Goal: Communication & Community: Answer question/provide support

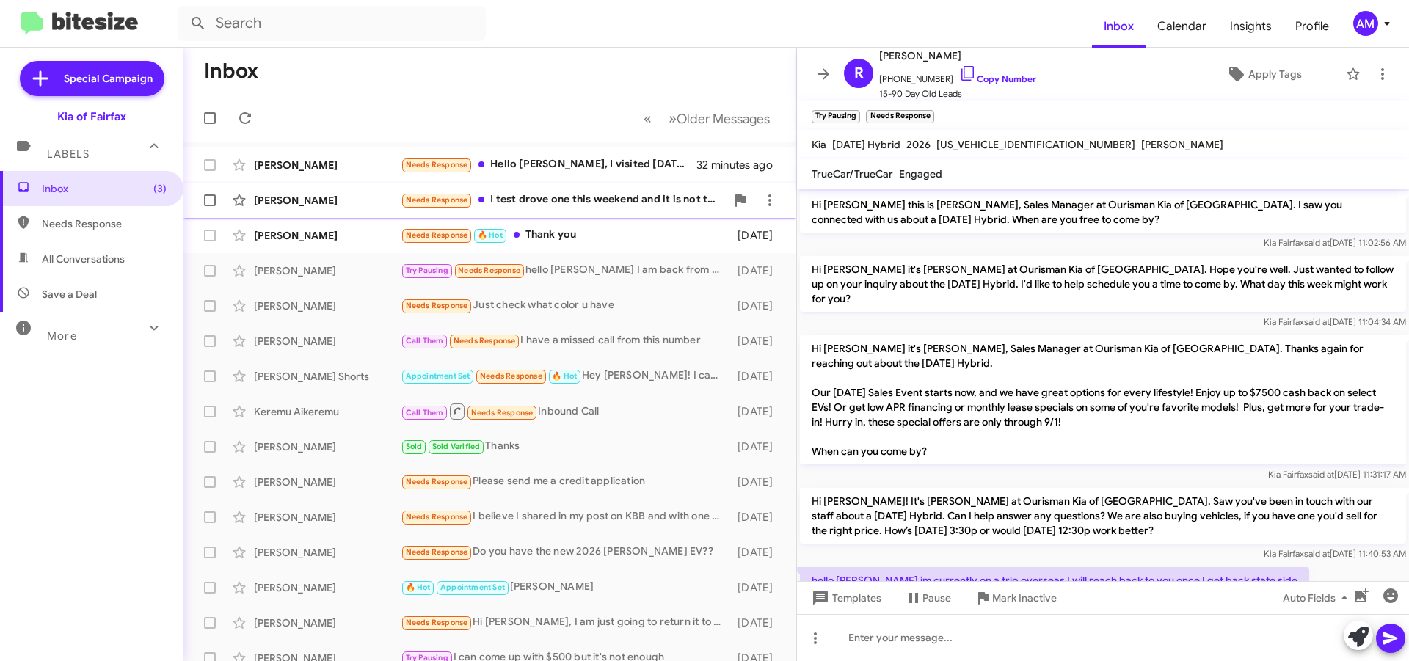
scroll to position [144, 0]
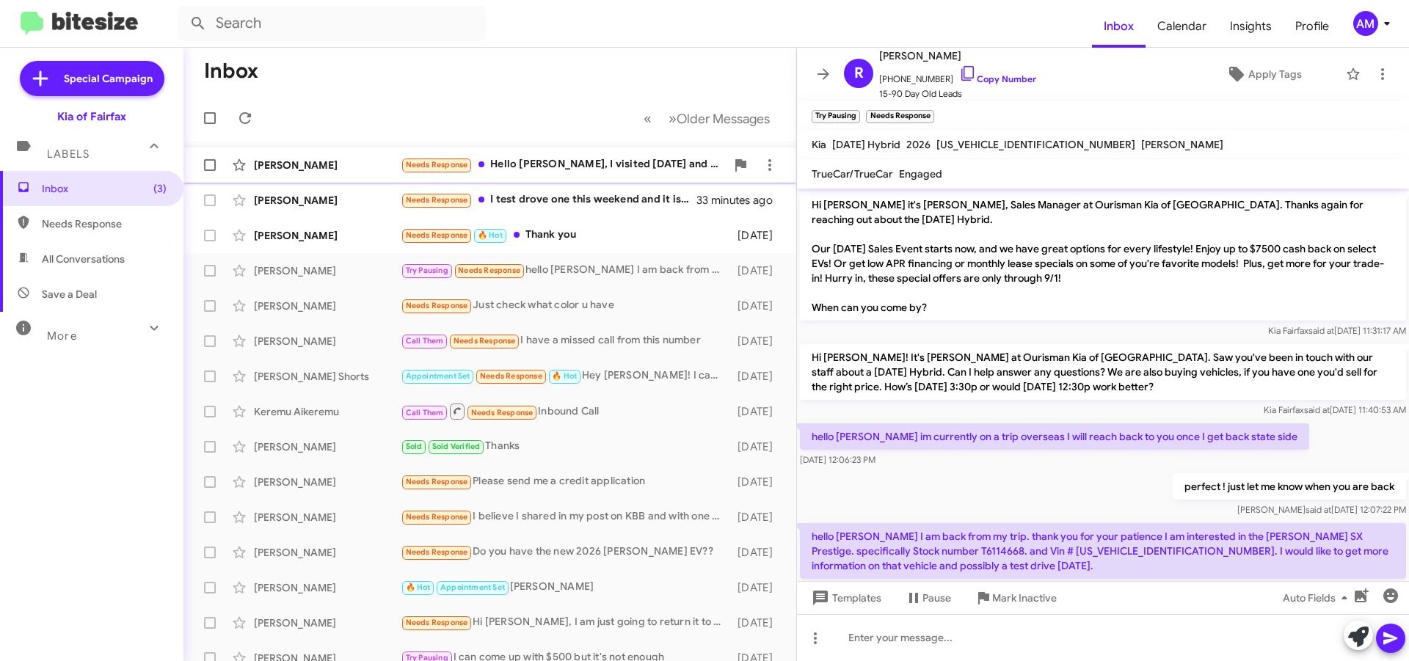
click at [523, 158] on div "Needs Response Hello [PERSON_NAME], I visited [DATE] and already in contact wit…" at bounding box center [563, 164] width 325 height 17
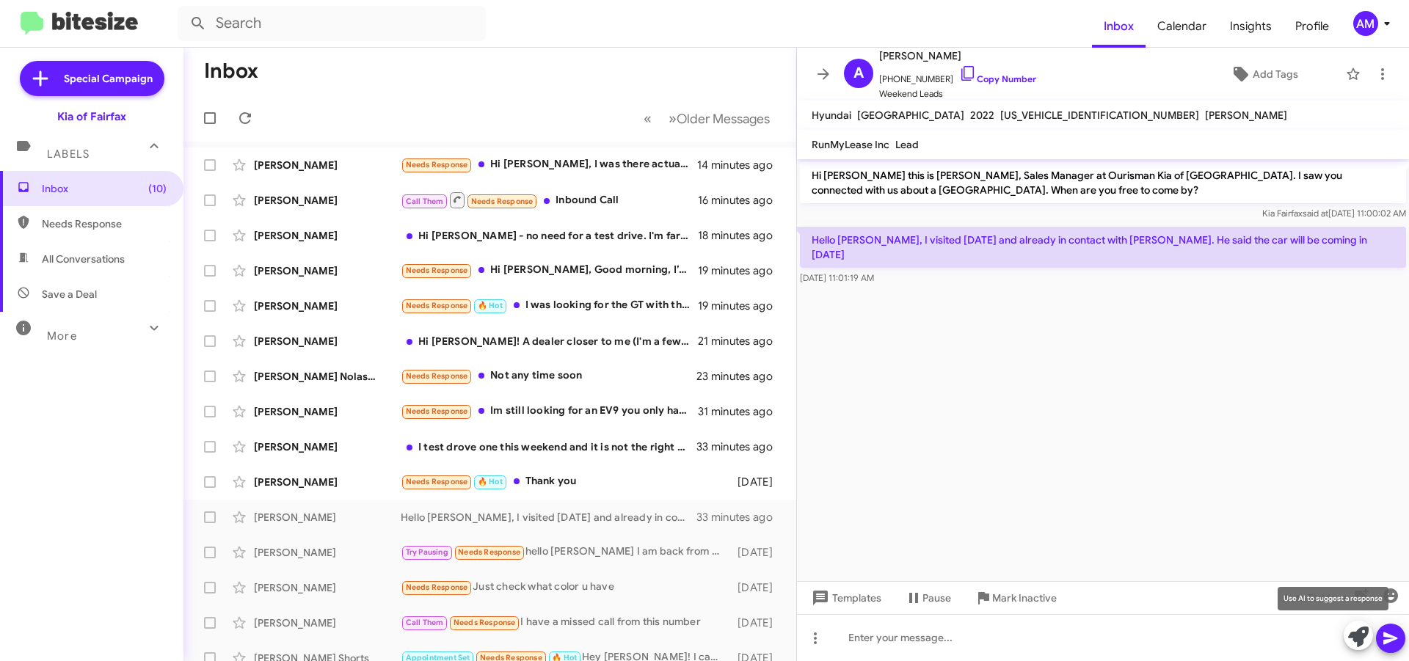
click at [1363, 633] on icon at bounding box center [1358, 637] width 21 height 21
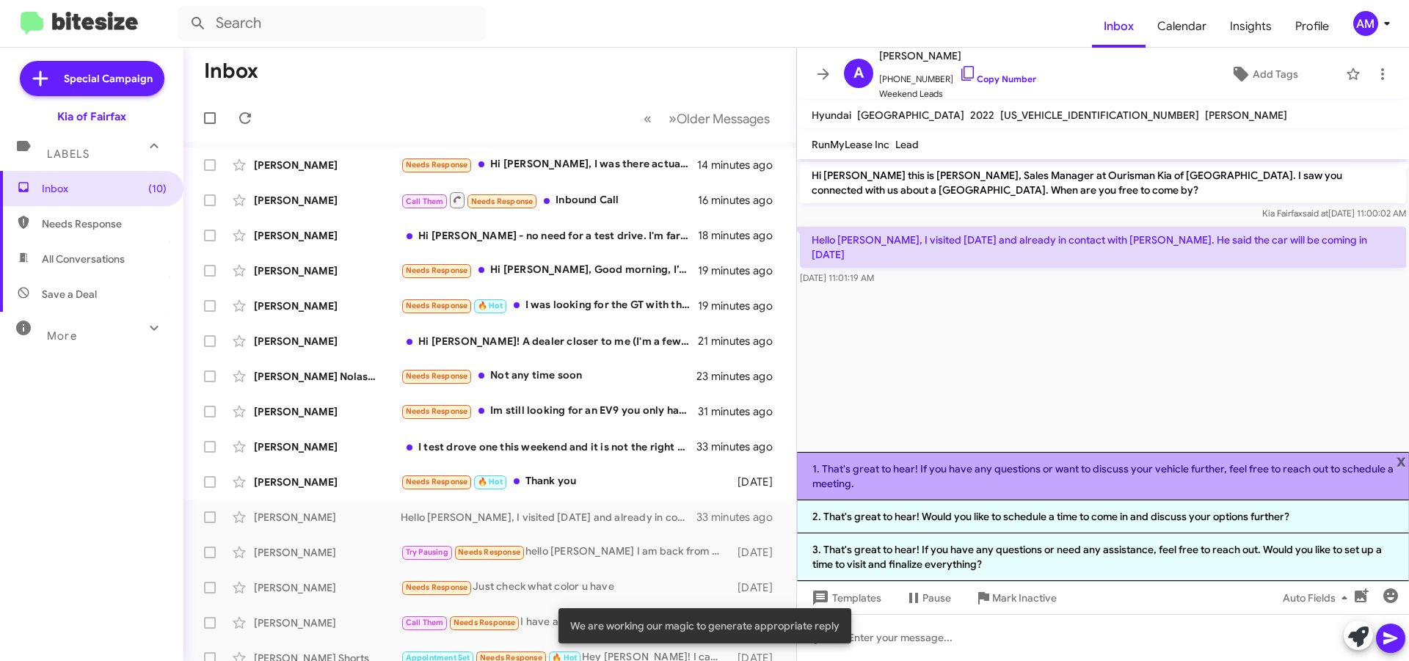
click at [1062, 471] on li "1. That's great to hear! If you have any questions or want to discuss your vehi…" at bounding box center [1103, 476] width 612 height 48
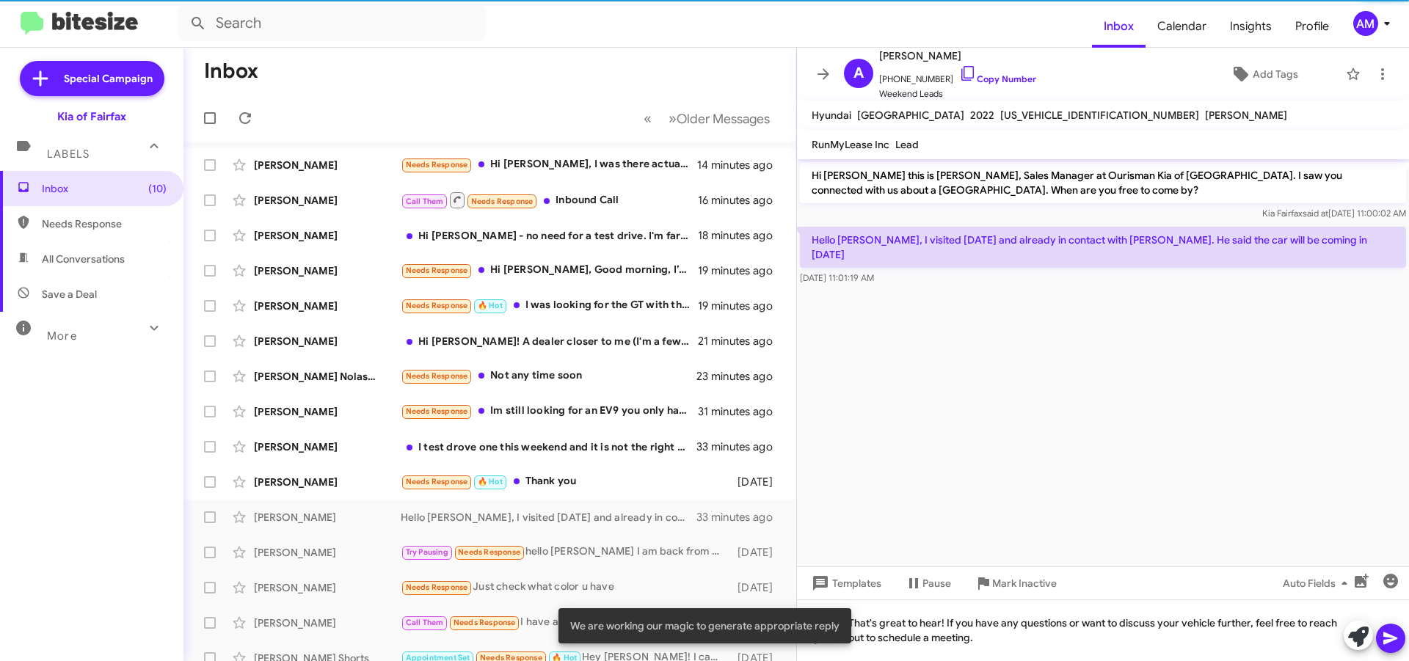
click at [1375, 633] on mat-tooltip-component "Auto Fields (Ctrl+Shift+A)" at bounding box center [1318, 618] width 118 height 44
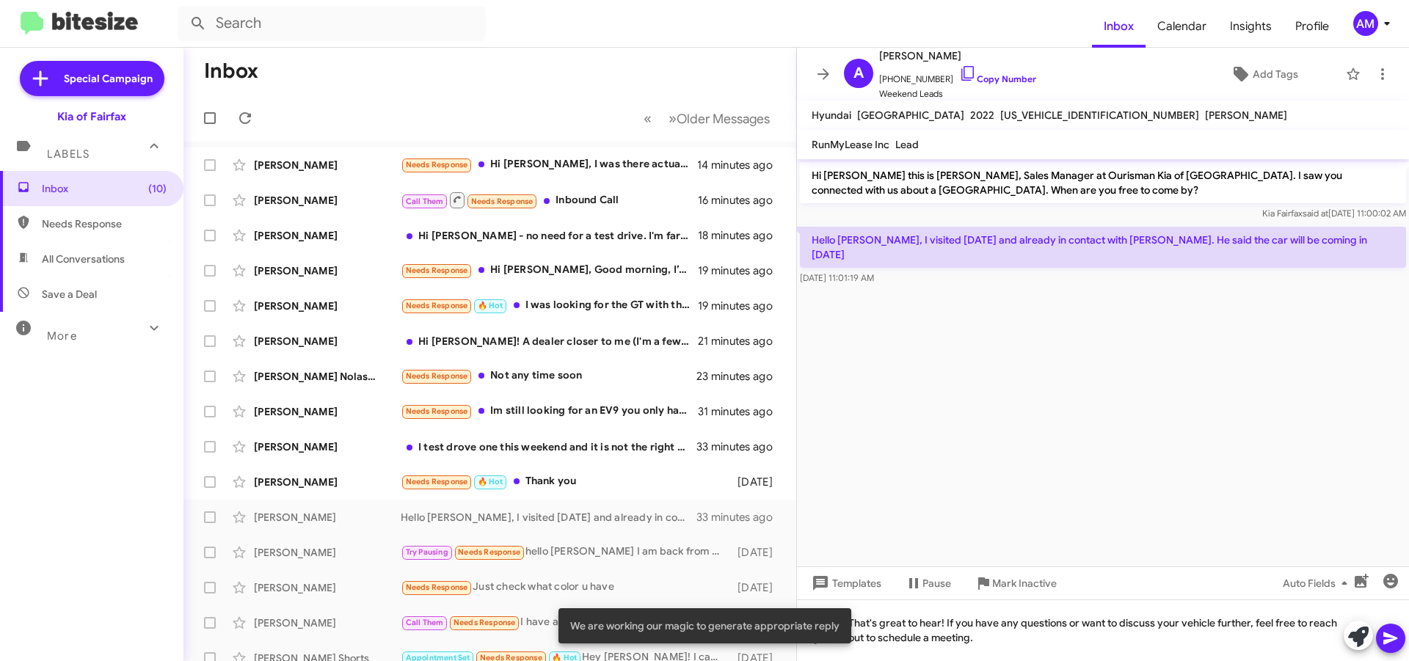
click at [1391, 634] on icon at bounding box center [1391, 639] width 18 height 18
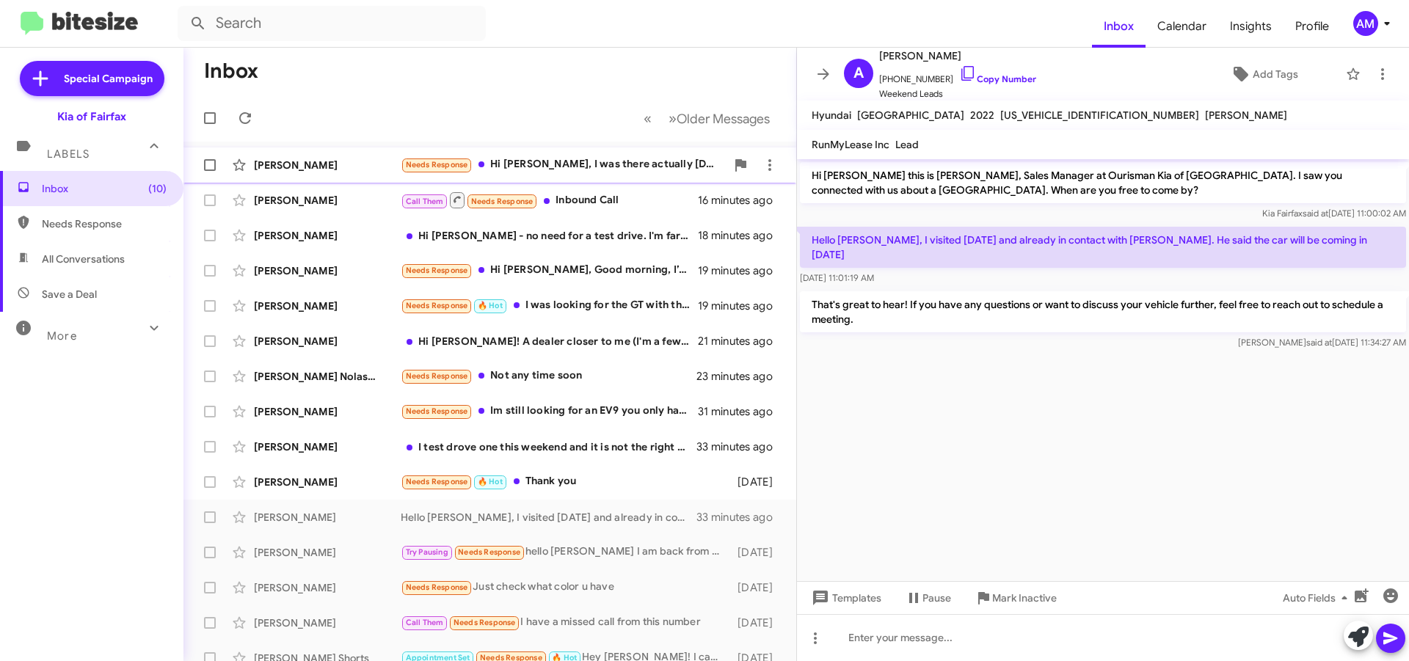
click at [607, 162] on div "Needs Response Hi [PERSON_NAME], I was there actually [DATE] looked at the car …" at bounding box center [563, 164] width 325 height 17
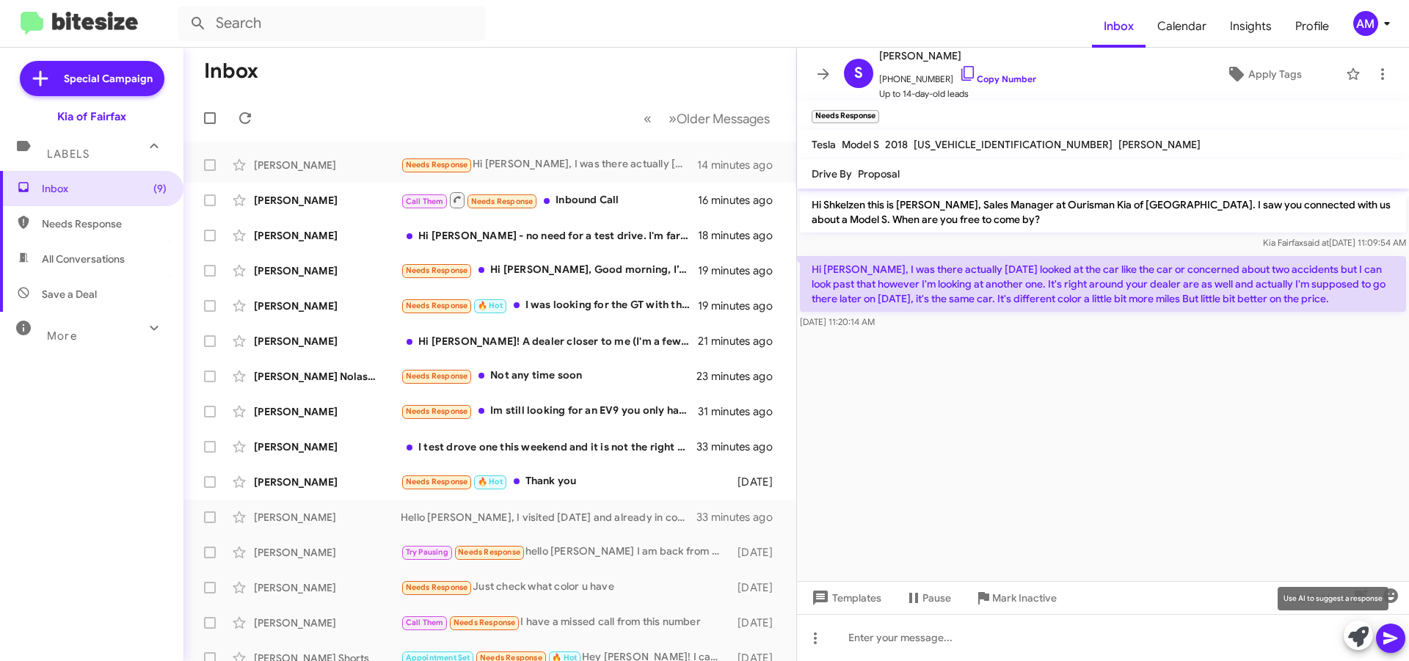
click at [1362, 636] on icon at bounding box center [1358, 637] width 21 height 21
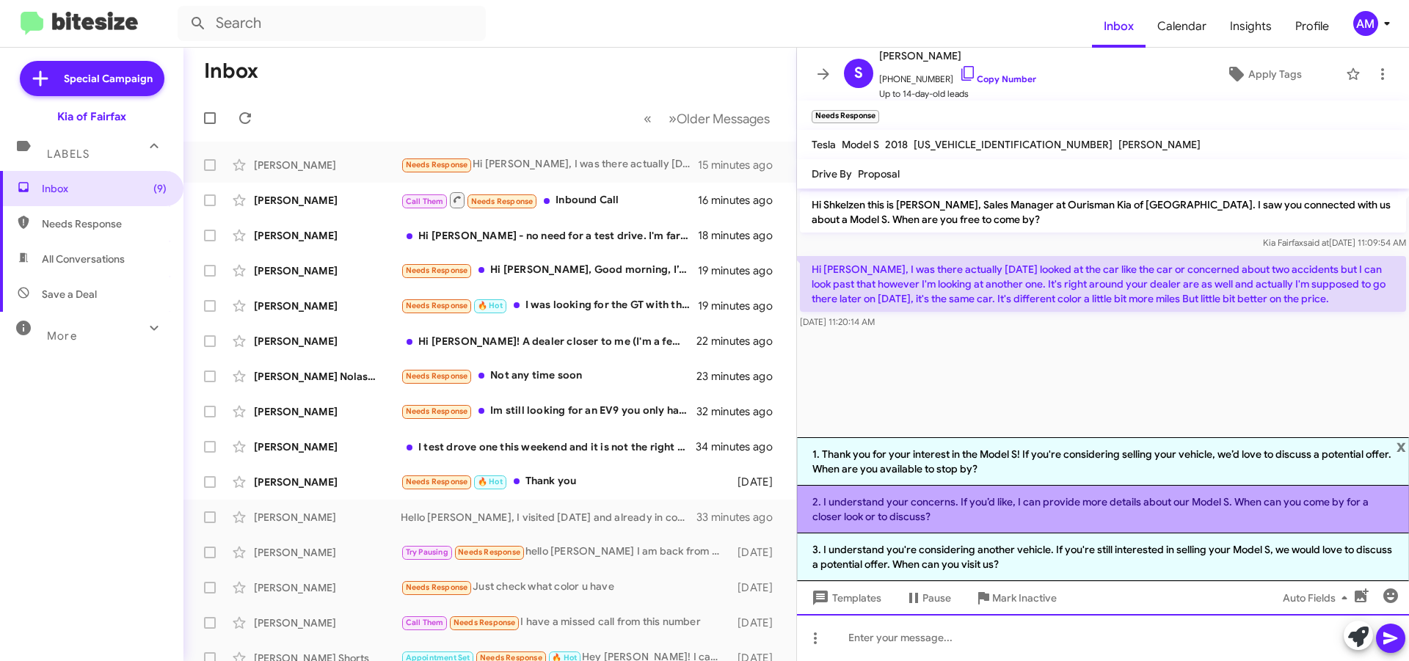
drag, startPoint x: 927, startPoint y: 643, endPoint x: 883, endPoint y: 522, distance: 128.8
click at [930, 636] on div at bounding box center [1103, 637] width 612 height 47
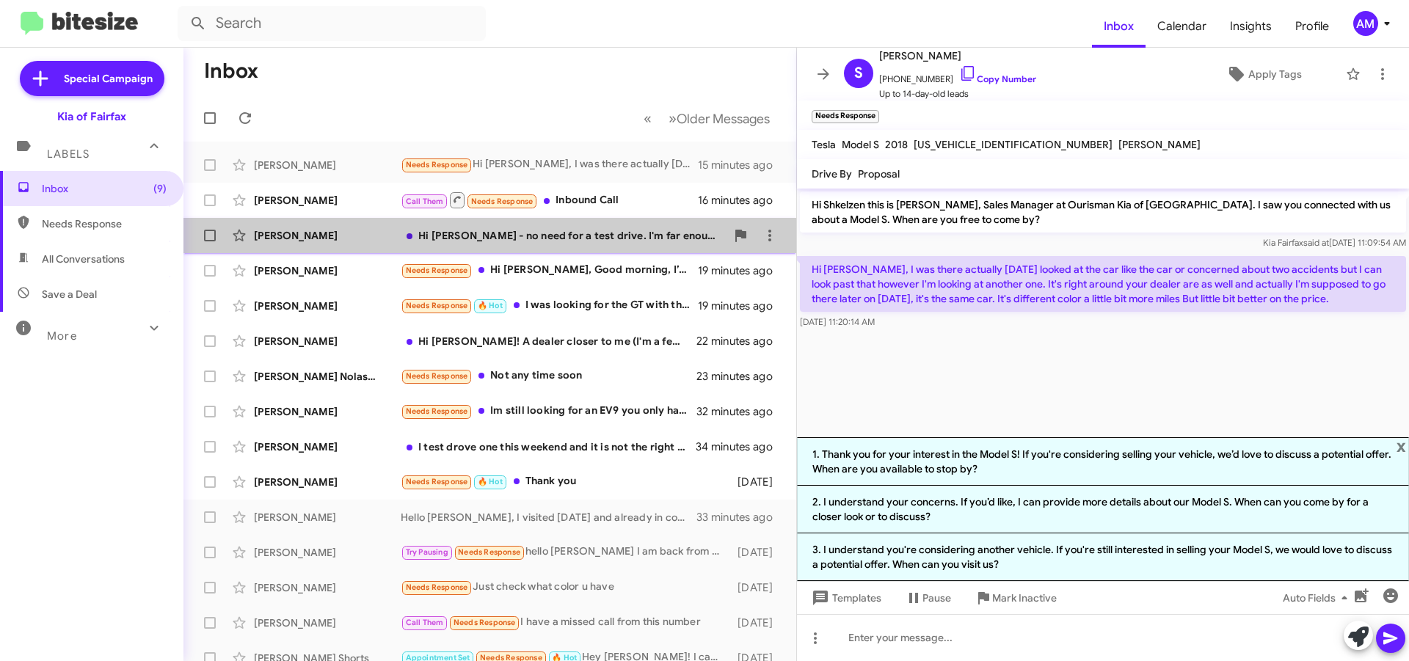
click at [697, 232] on div "Hi [PERSON_NAME] - no need for a test drive. I'm far enough along that it's jus…" at bounding box center [563, 235] width 325 height 15
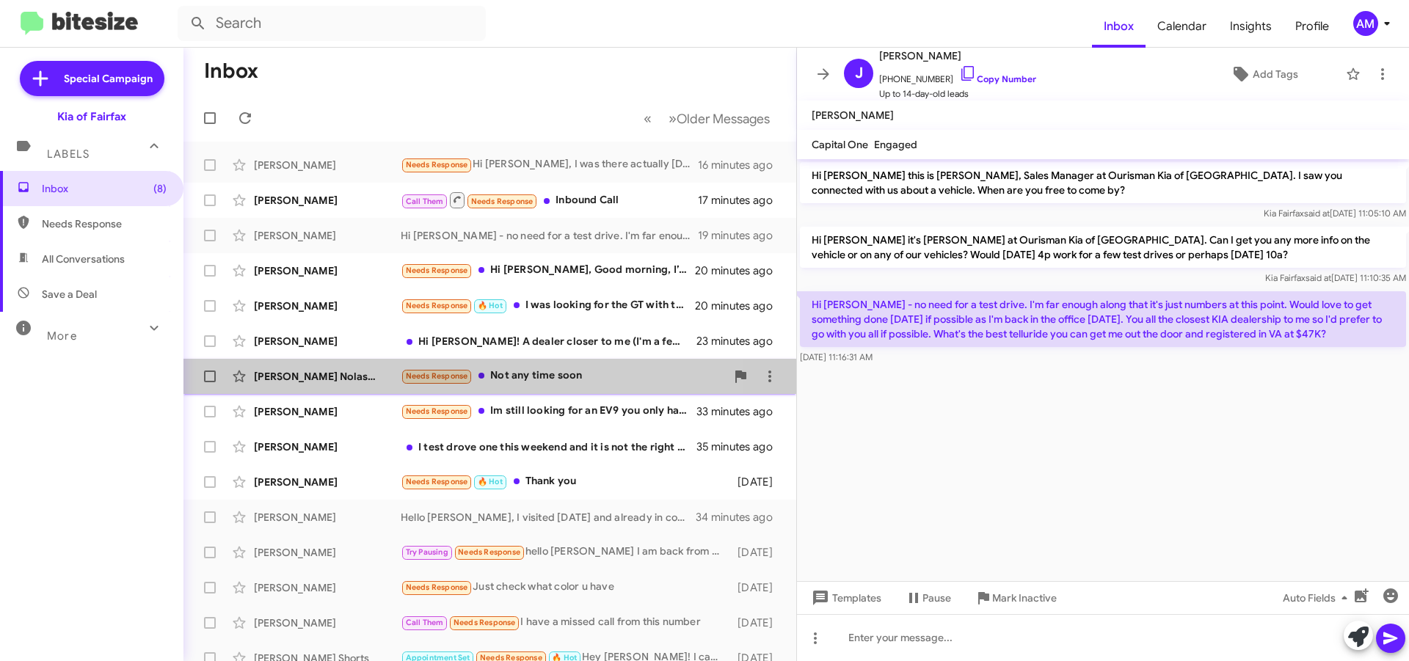
drag, startPoint x: 555, startPoint y: 377, endPoint x: 754, endPoint y: 385, distance: 199.7
click at [555, 377] on div "Needs Response Not any time soon" at bounding box center [563, 376] width 325 height 17
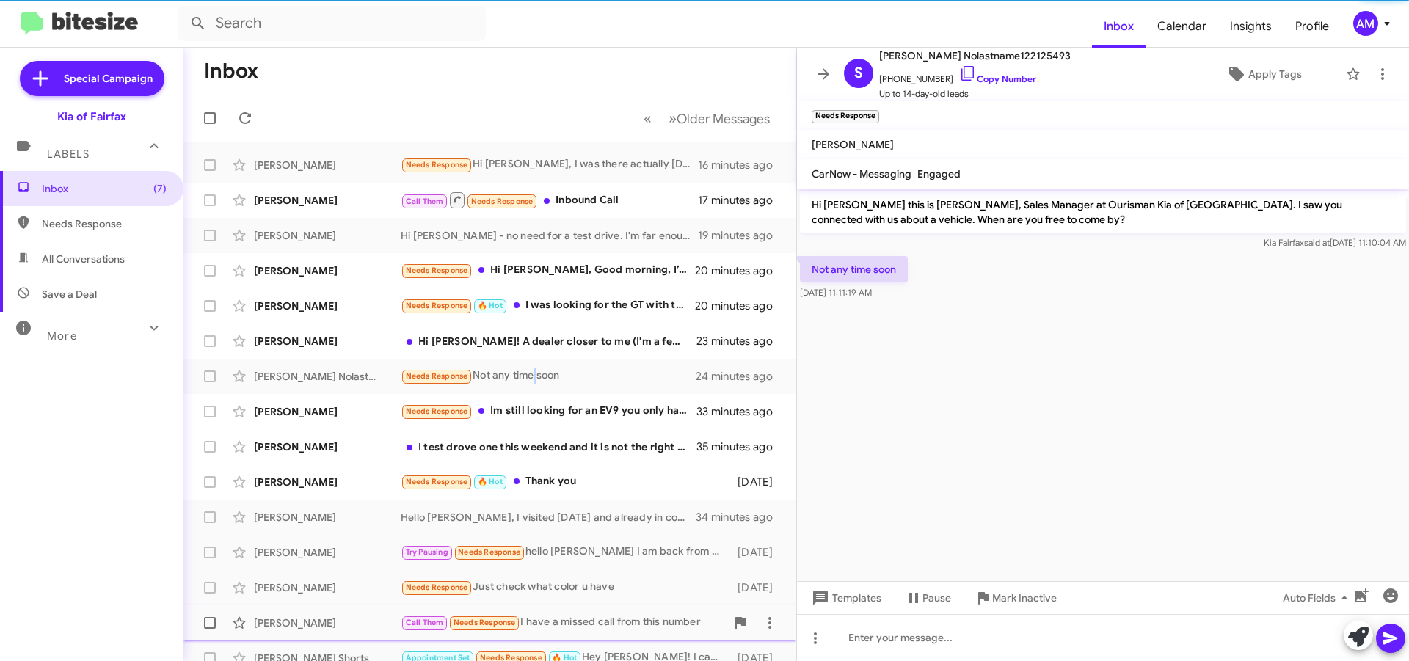
click at [1005, 606] on span "Mark Inactive" at bounding box center [1024, 598] width 65 height 26
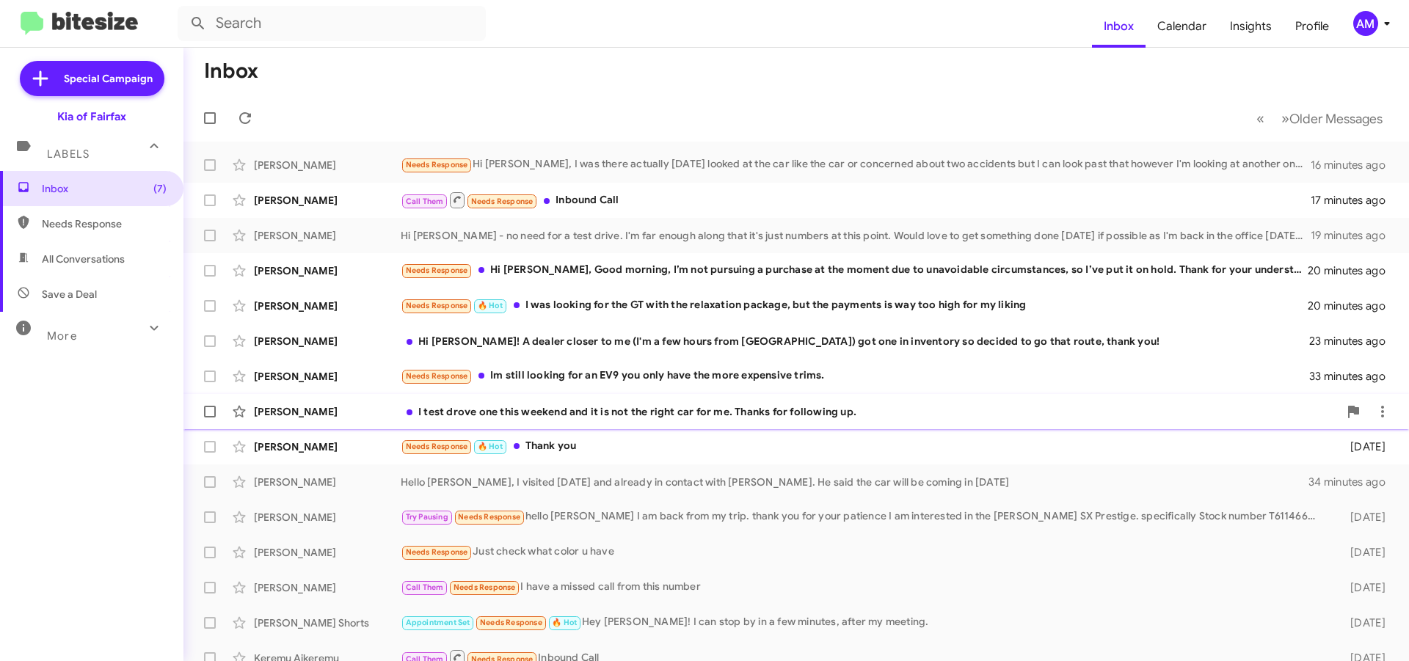
click at [643, 412] on div "I test drove one this weekend and it is not the right car for me. Thanks for fo…" at bounding box center [870, 411] width 938 height 15
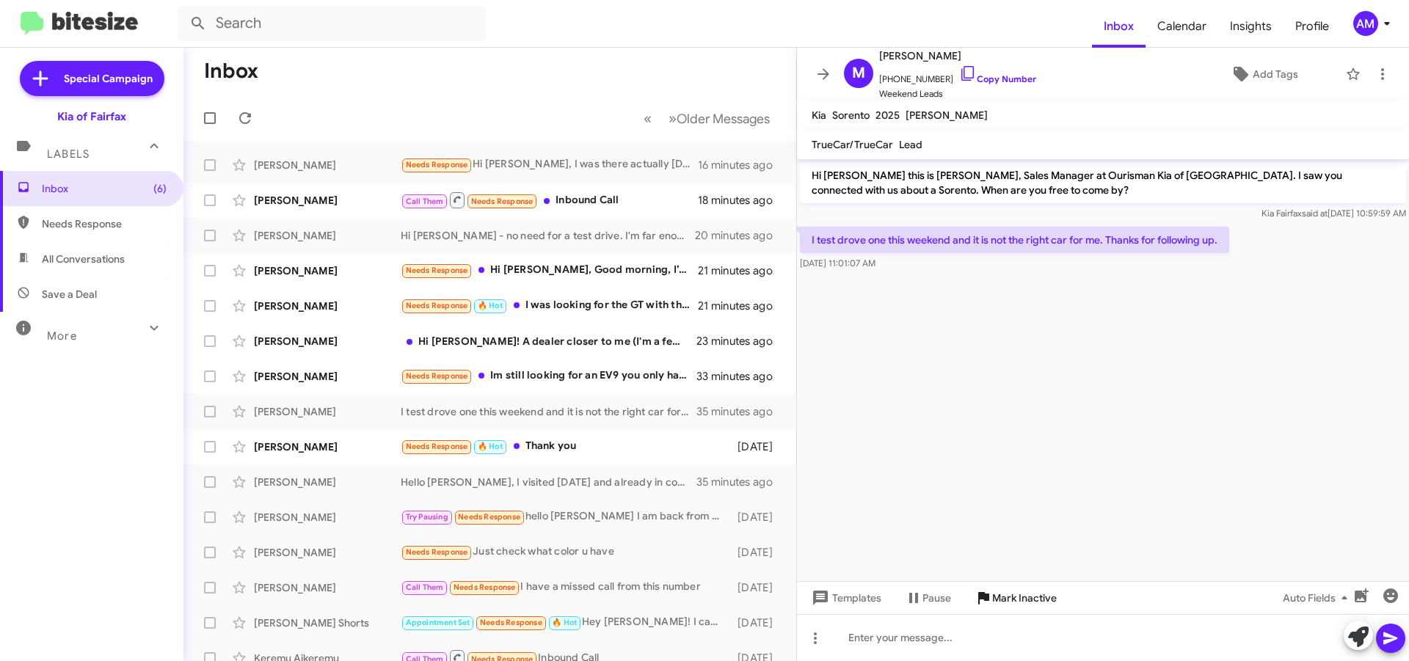
click at [999, 606] on span "Mark Inactive" at bounding box center [1024, 598] width 65 height 26
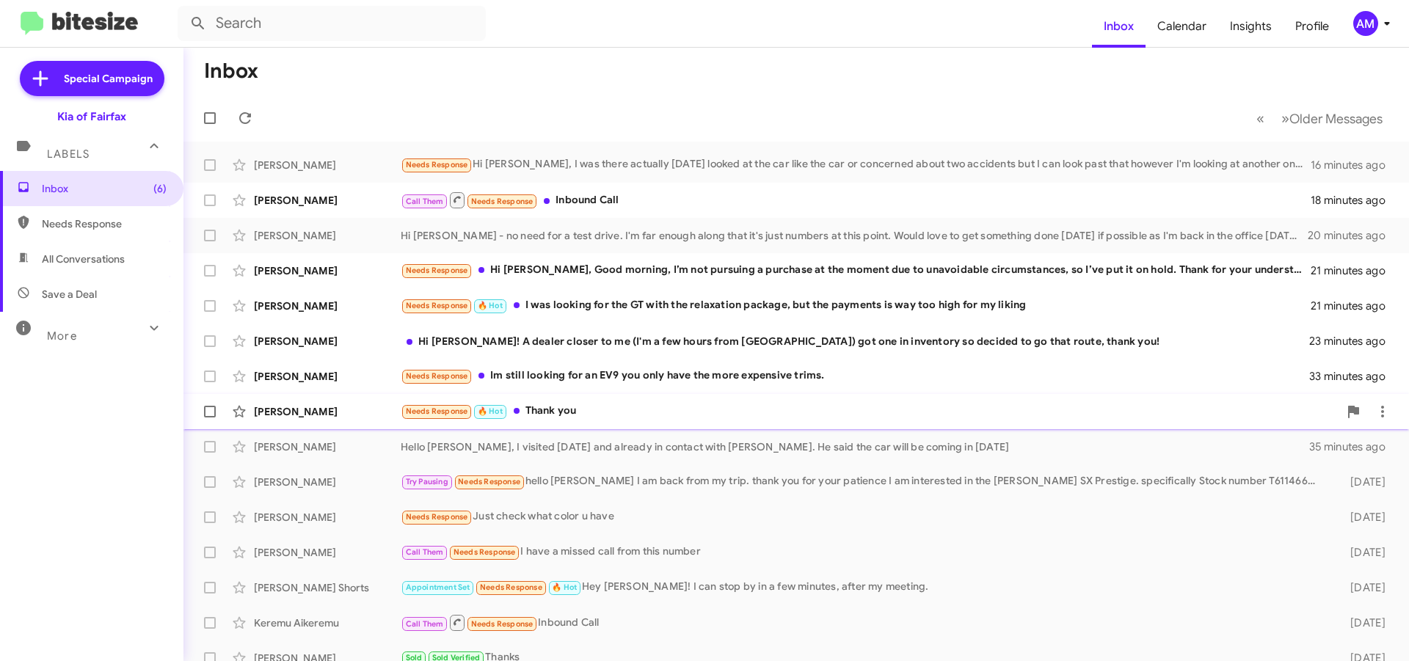
click at [615, 410] on div "Needs Response 🔥 Hot Thank you" at bounding box center [870, 411] width 938 height 17
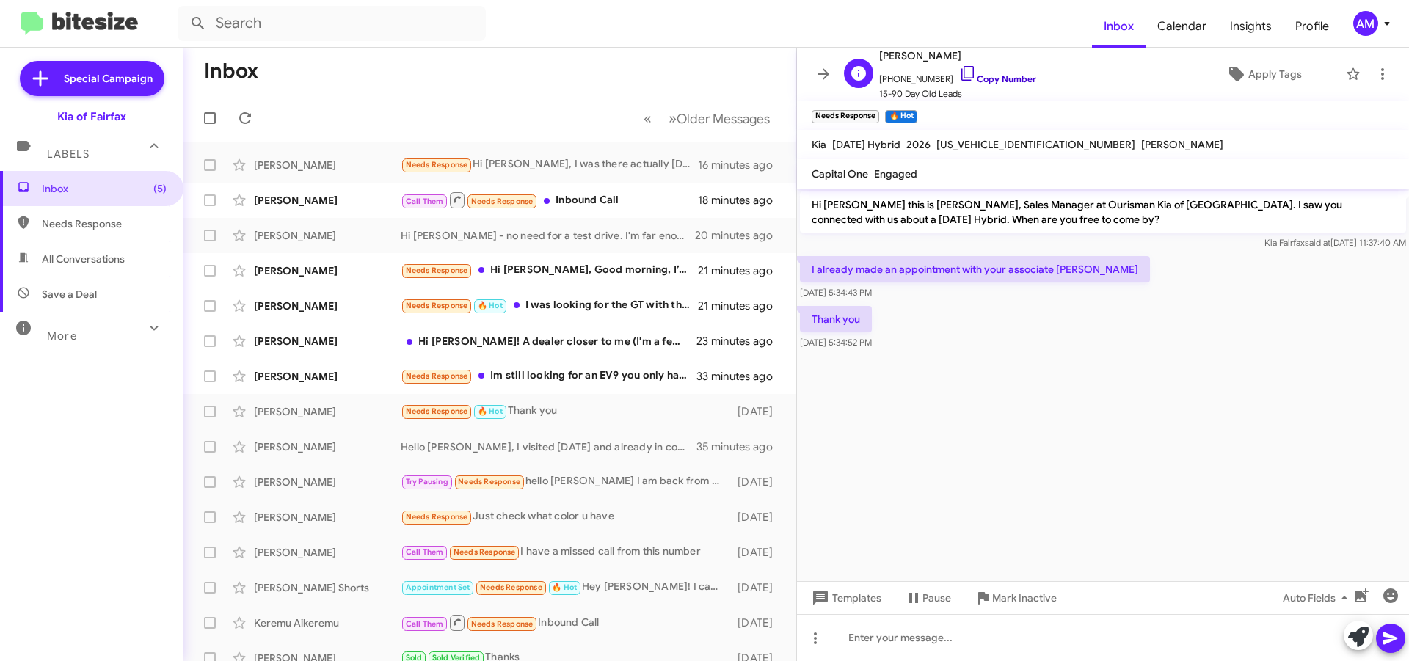
click at [979, 74] on link "Copy Number" at bounding box center [997, 78] width 77 height 11
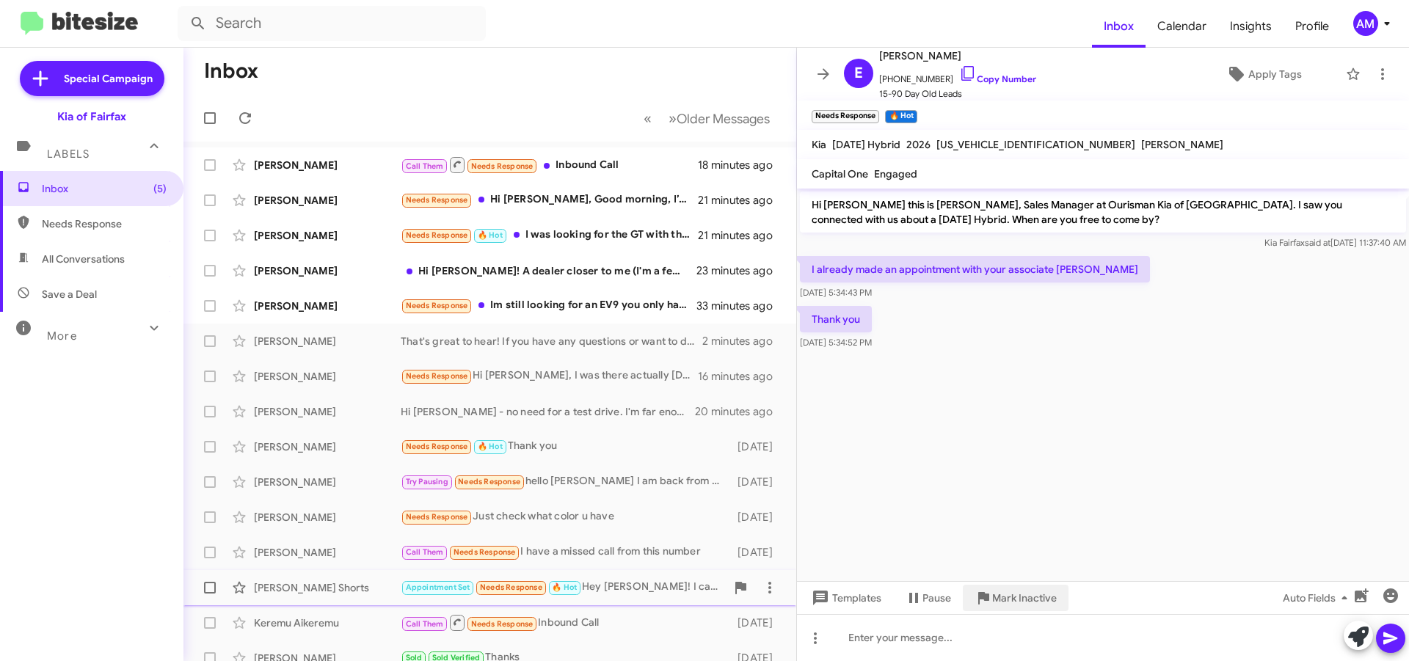
drag, startPoint x: 1021, startPoint y: 599, endPoint x: 1018, endPoint y: 579, distance: 20.9
click at [1022, 599] on span "Mark Inactive" at bounding box center [1024, 598] width 65 height 26
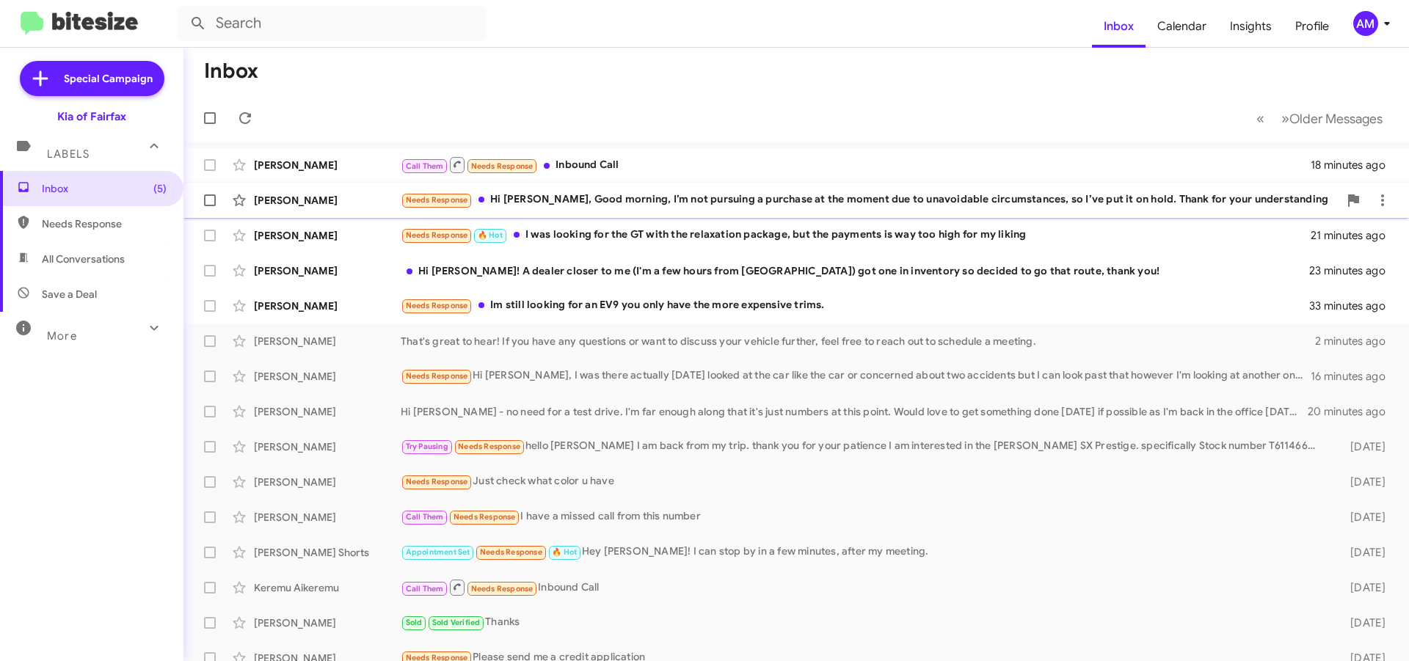
click at [711, 204] on div "Needs Response Hi [PERSON_NAME], Good morning, I’m not pursuing a purchase at t…" at bounding box center [870, 199] width 938 height 17
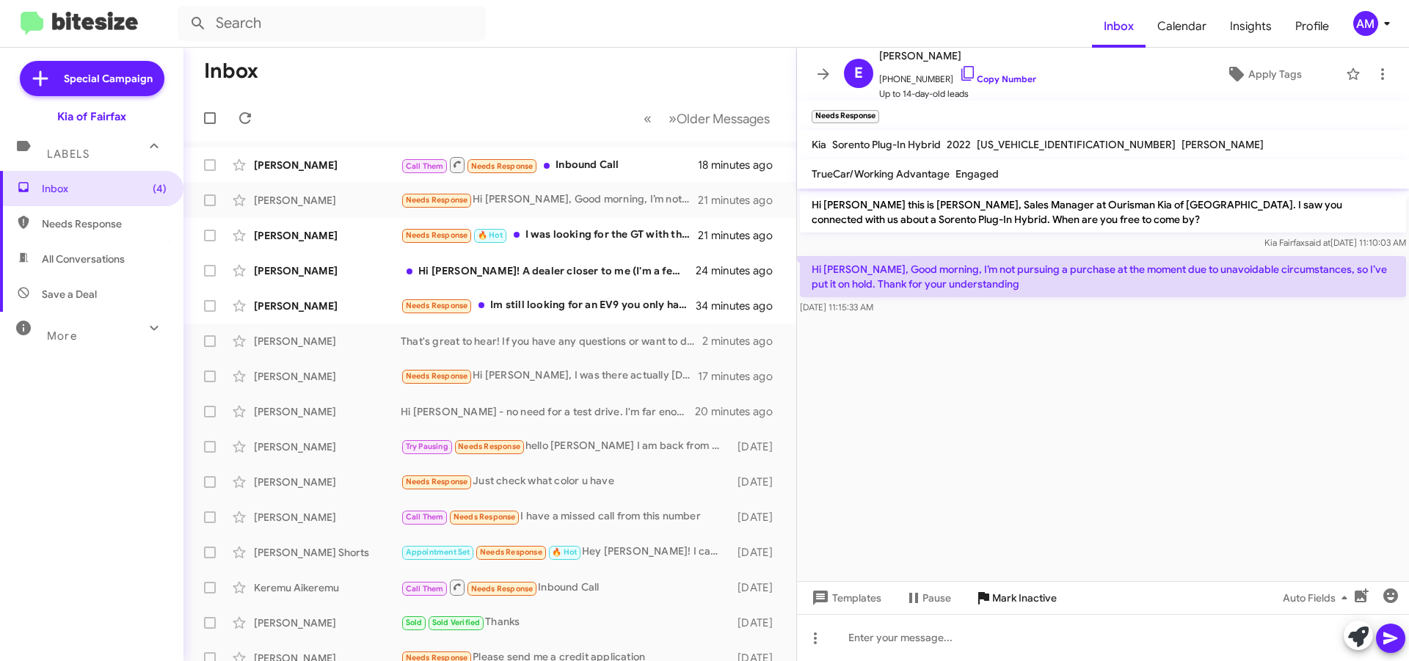
click at [1032, 605] on span "Mark Inactive" at bounding box center [1024, 598] width 65 height 26
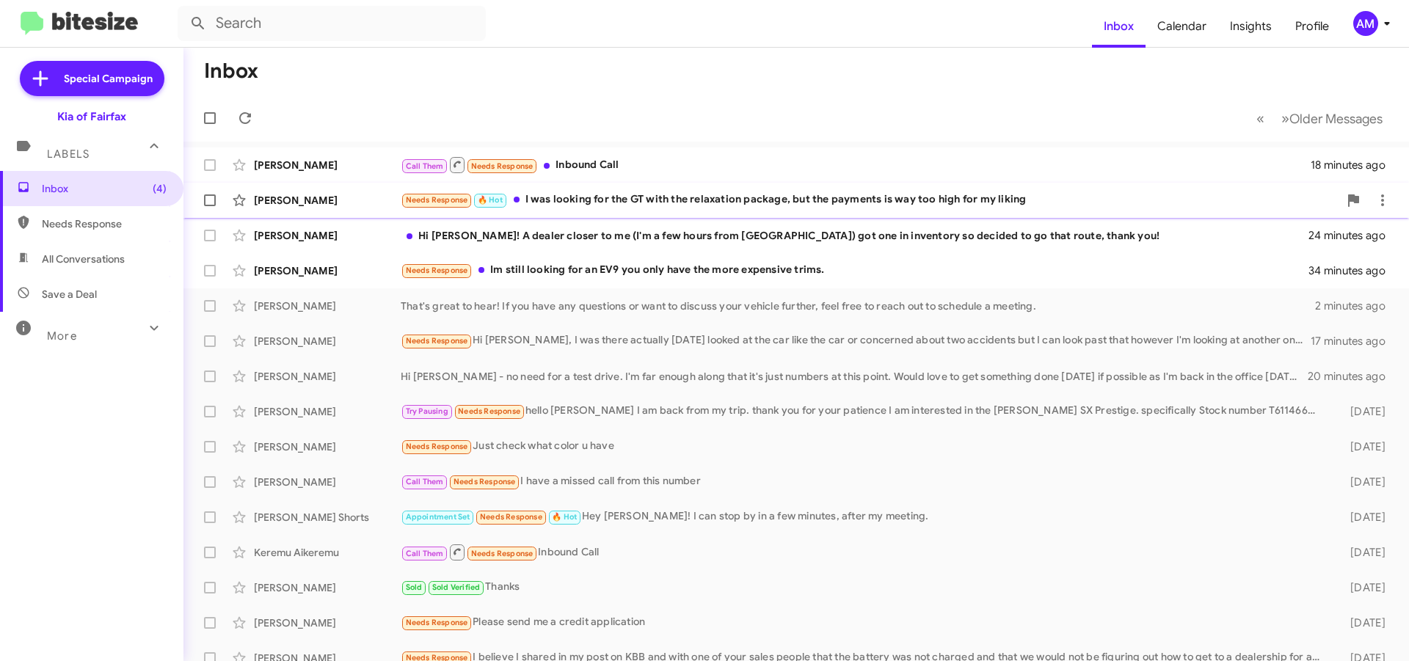
click at [729, 207] on div "Needs Response 🔥 Hot I was looking for the GT with the relaxation package, but …" at bounding box center [870, 199] width 938 height 17
